Goal: Navigation & Orientation: Find specific page/section

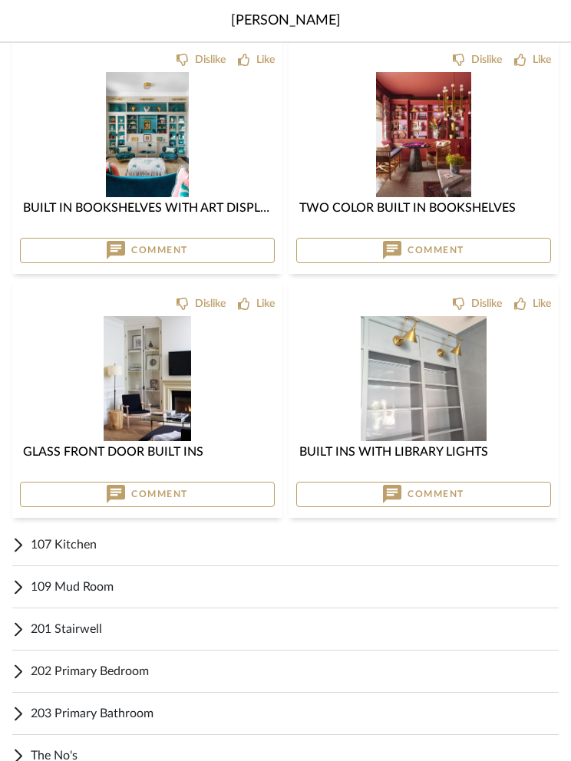
scroll to position [2996, 0]
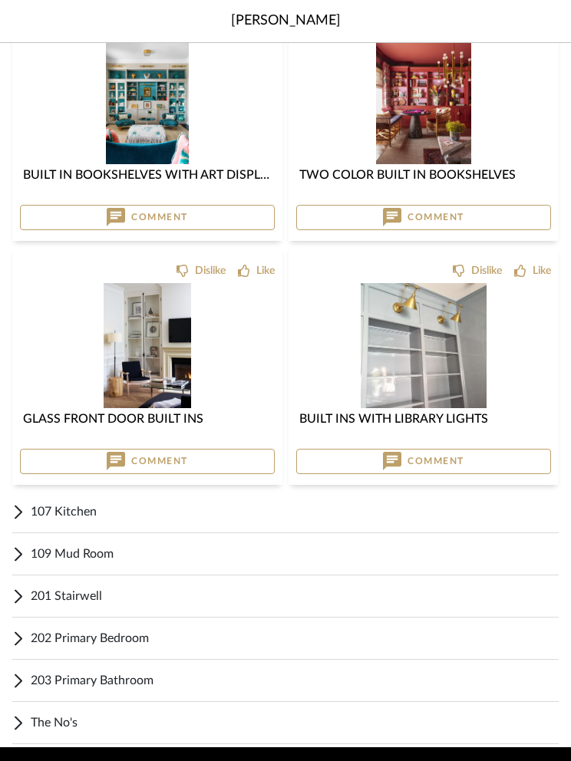
click at [87, 515] on span "107 Kitchen" at bounding box center [295, 512] width 528 height 18
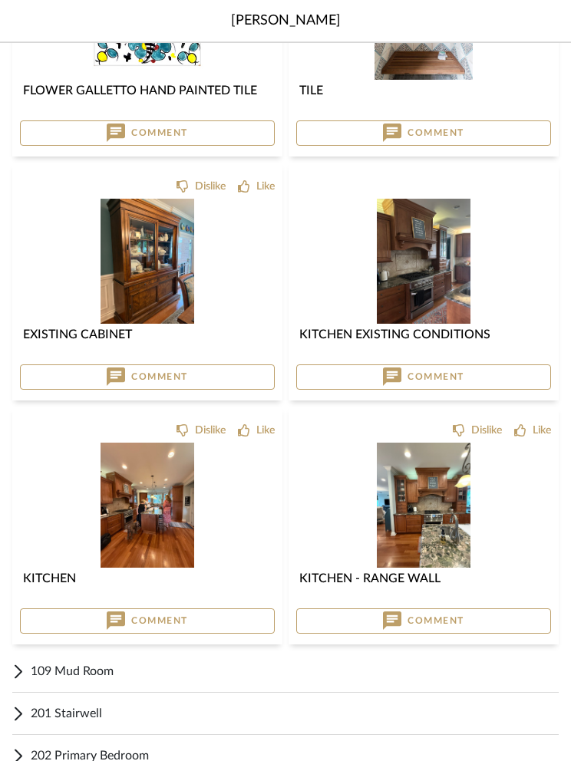
scroll to position [3863, 0]
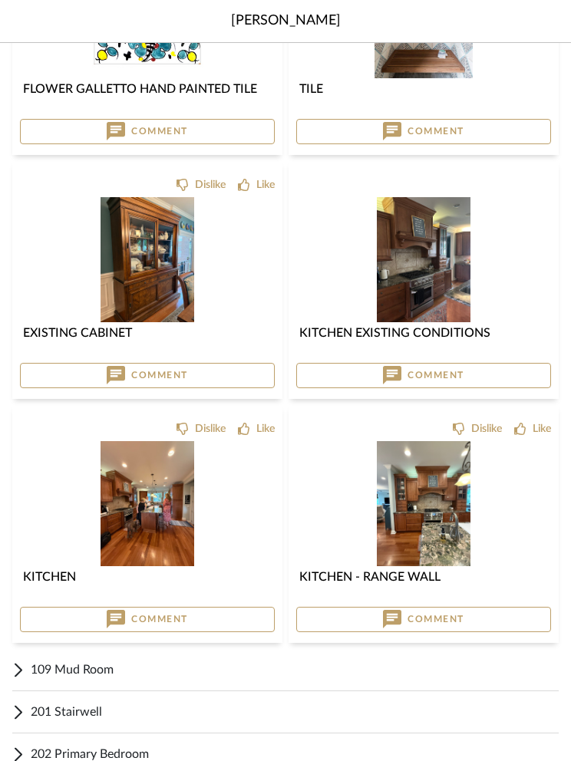
click at [89, 714] on span "201 Stairwell" at bounding box center [295, 712] width 528 height 18
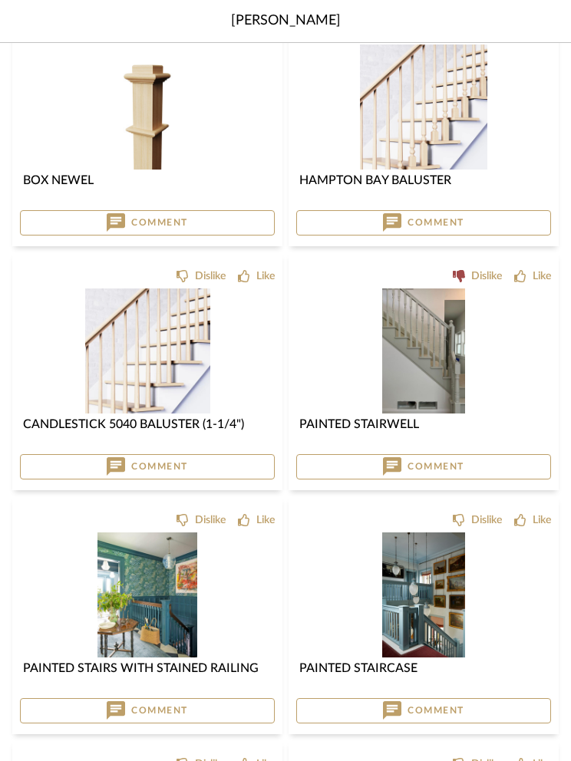
scroll to position [4635, 0]
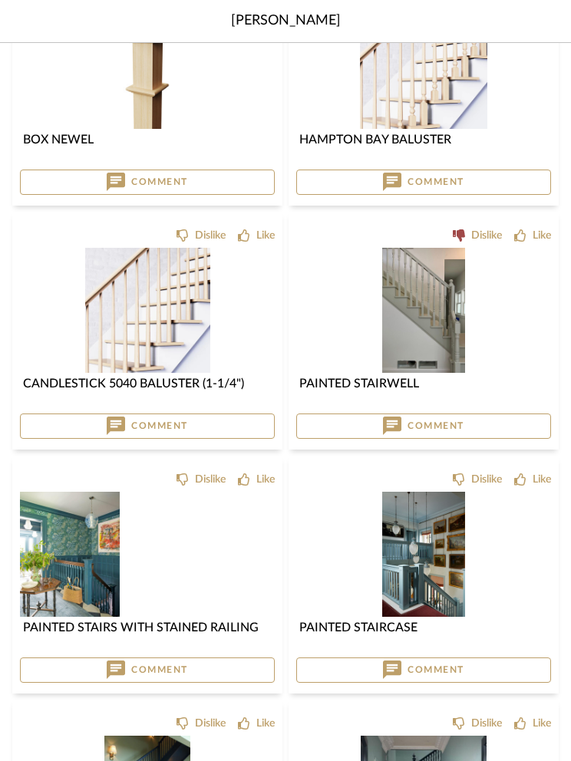
click at [0, 0] on img at bounding box center [0, 0] width 0 height 0
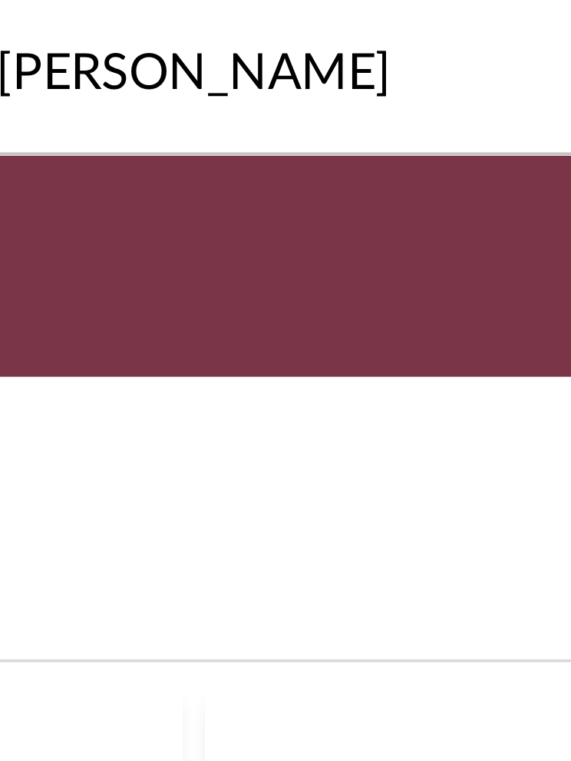
scroll to position [4706, 0]
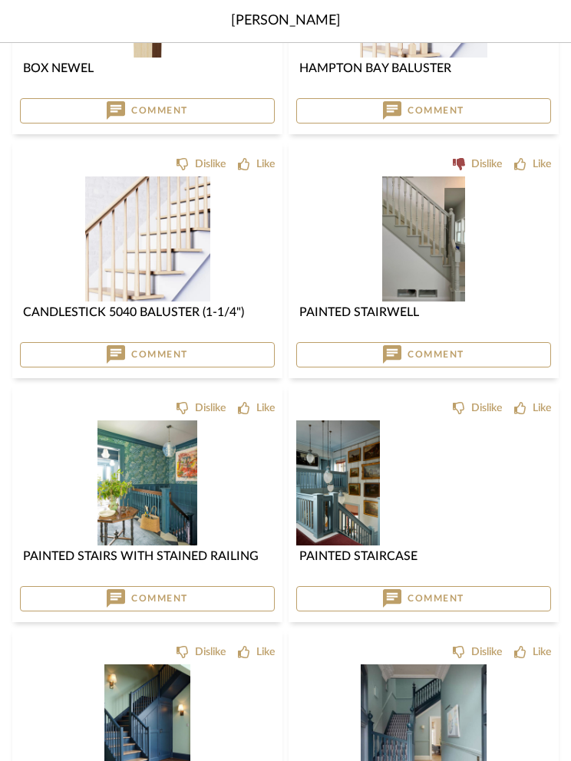
click at [0, 0] on img at bounding box center [0, 0] width 0 height 0
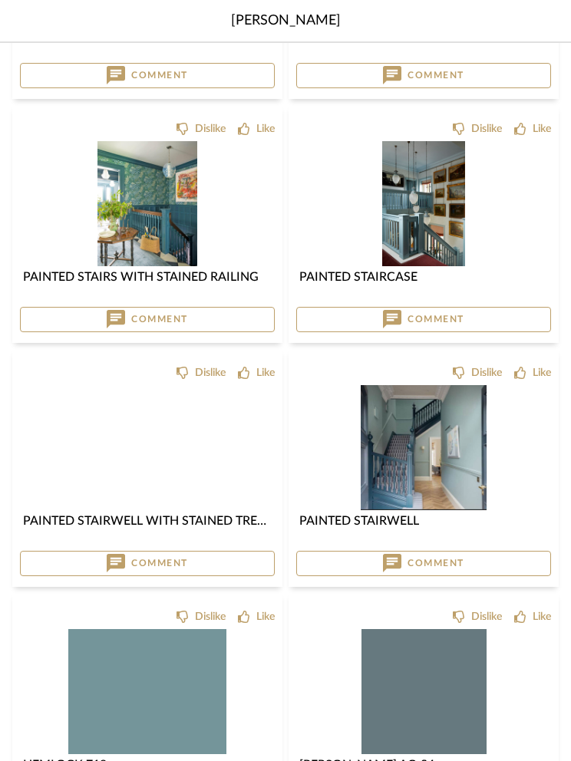
scroll to position [4986, 0]
click at [0, 0] on img at bounding box center [0, 0] width 0 height 0
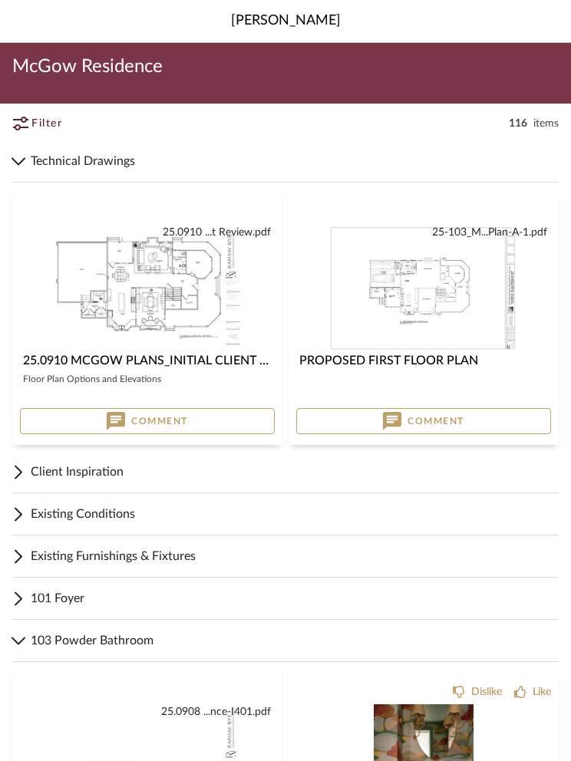
scroll to position [5057, 0]
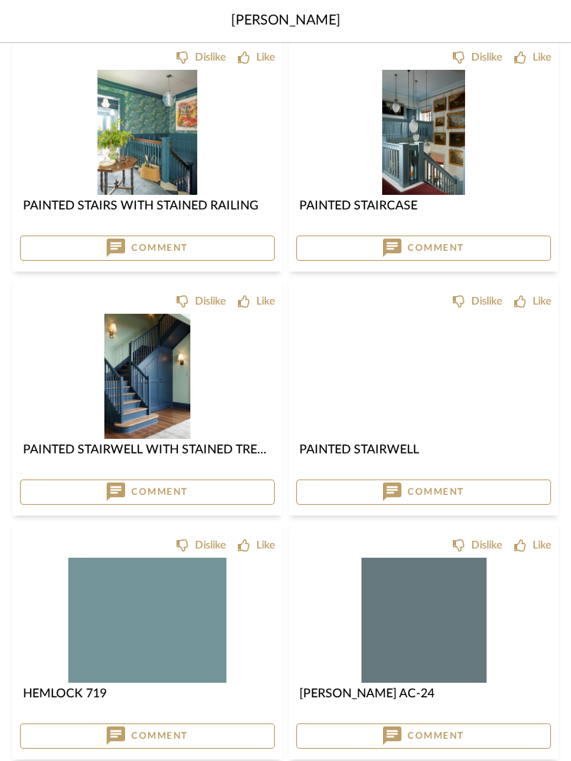
click at [0, 0] on img at bounding box center [0, 0] width 0 height 0
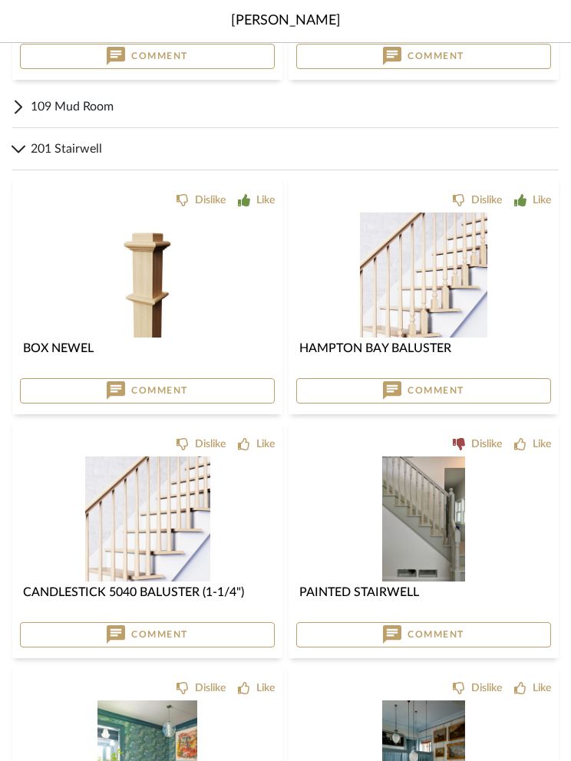
scroll to position [4434, 0]
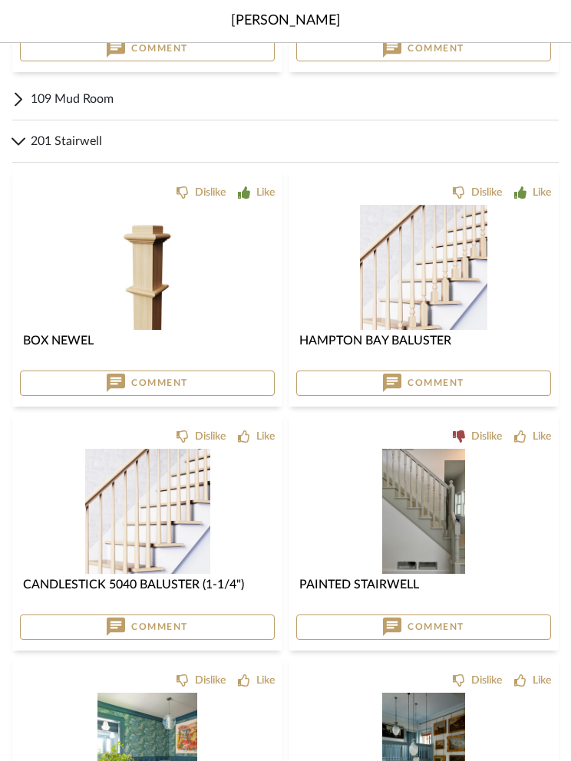
click at [436, 284] on img "0" at bounding box center [423, 267] width 127 height 125
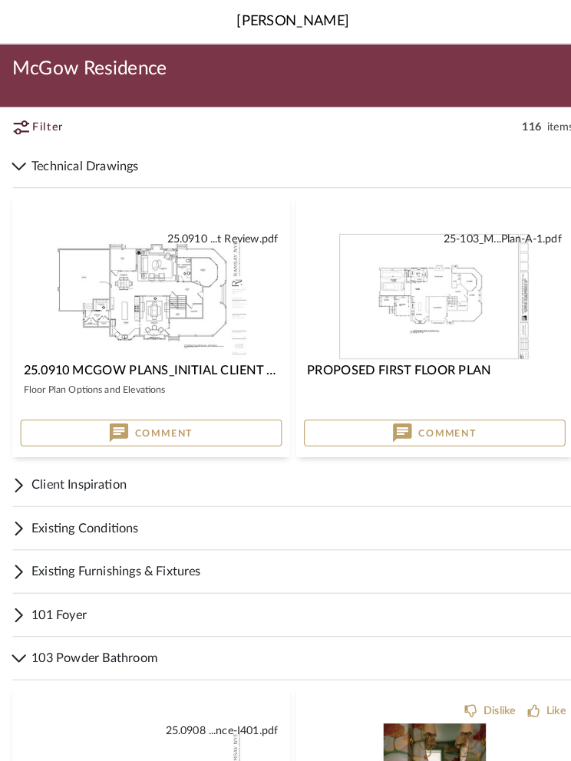
scroll to position [4434, 0]
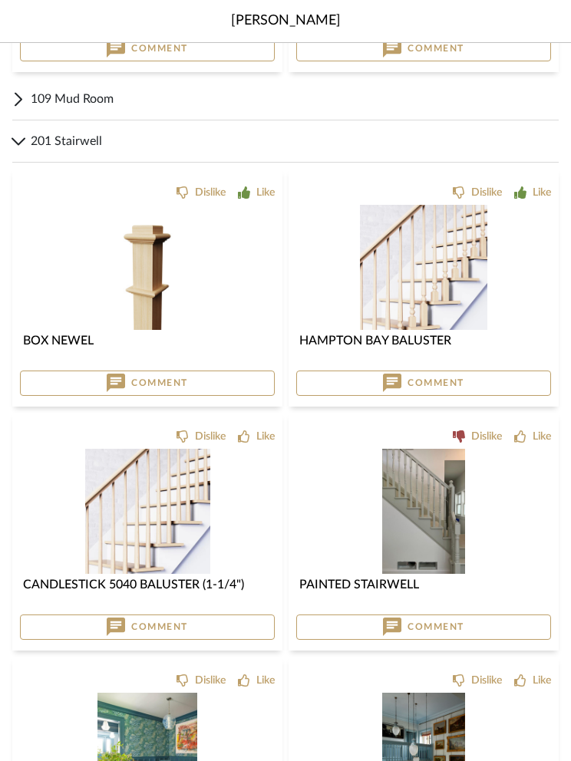
click at [0, 0] on img at bounding box center [0, 0] width 0 height 0
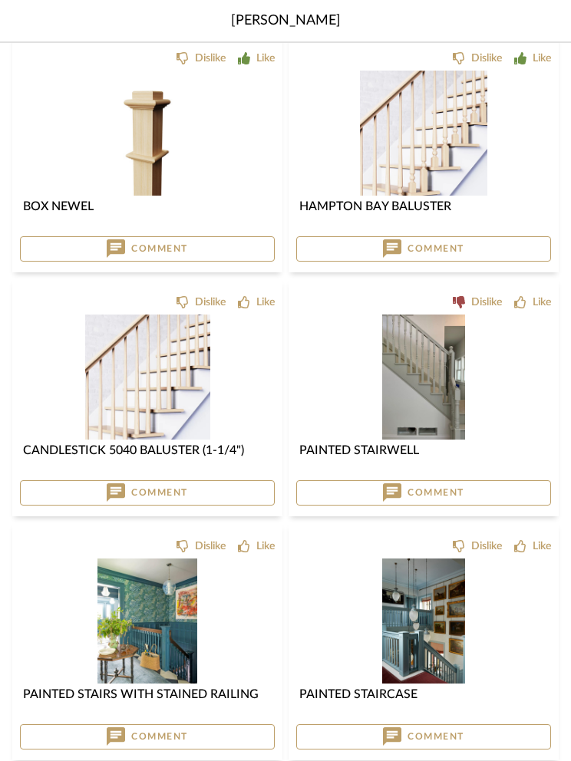
scroll to position [4568, 0]
click at [191, 626] on img "0" at bounding box center [147, 621] width 100 height 125
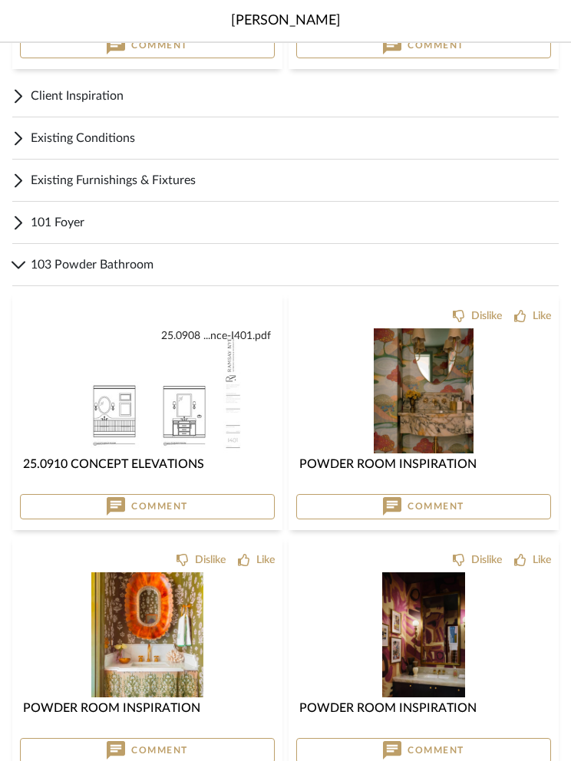
scroll to position [377, 0]
click at [144, 416] on img "0" at bounding box center [147, 391] width 193 height 125
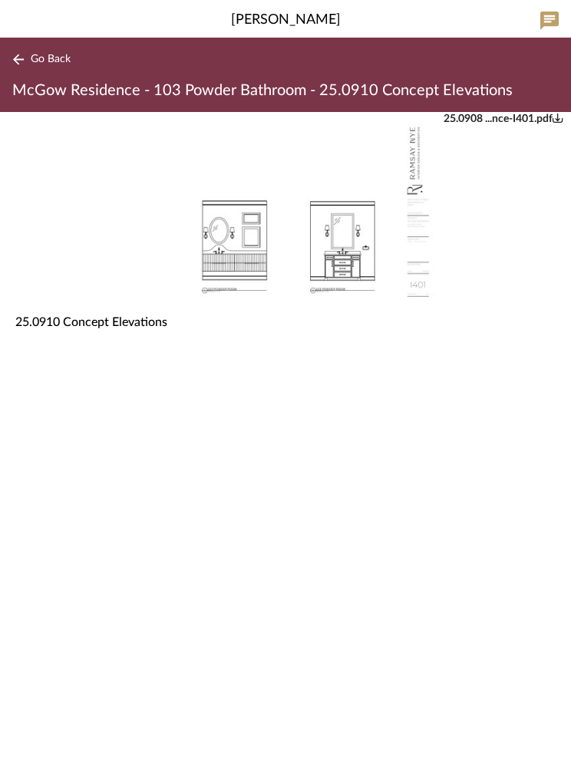
click at [239, 259] on img "0" at bounding box center [285, 209] width 299 height 193
